Goal: Leave review/rating: Leave review/rating

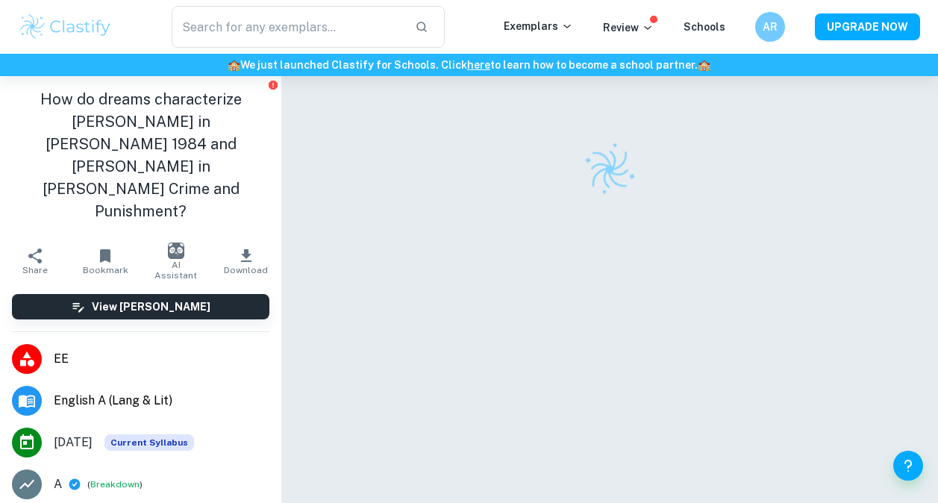
scroll to position [76, 0]
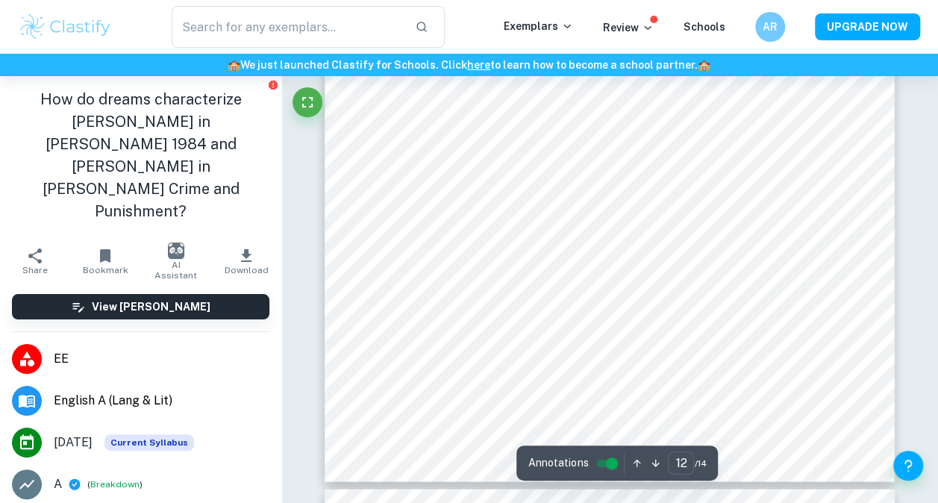
type input "13"
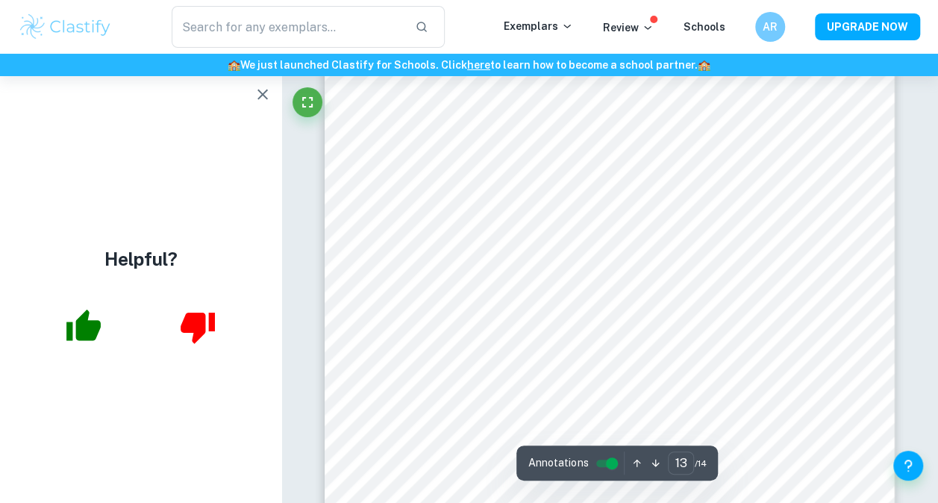
scroll to position [10053, 0]
